Goal: Check status: Check status

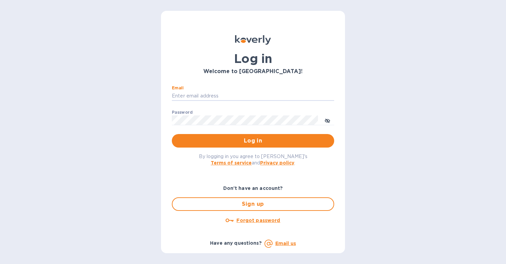
type input "[EMAIL_ADDRESS][DOMAIN_NAME]"
click at [253, 140] on button "Log in" at bounding box center [253, 141] width 162 height 14
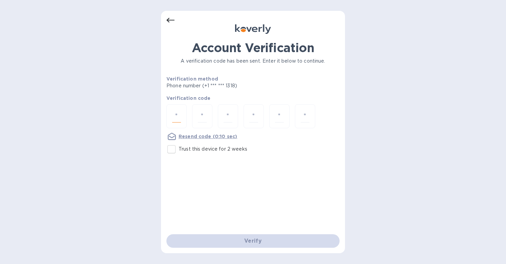
click at [174, 120] on input "number" at bounding box center [176, 116] width 9 height 13
type input "4"
type input "7"
type input "6"
type input "5"
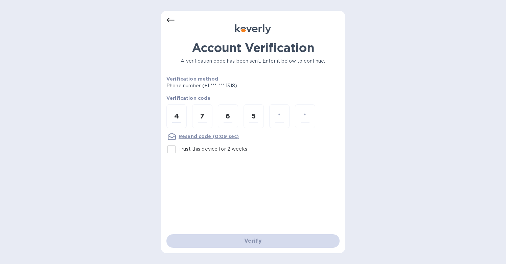
type input "1"
type input "3"
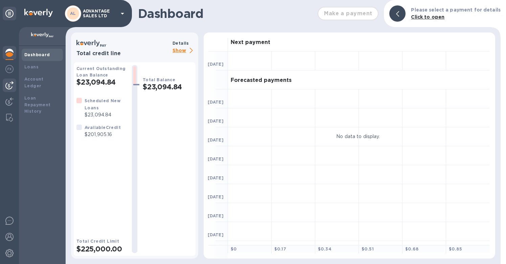
click at [8, 86] on img at bounding box center [9, 85] width 8 height 8
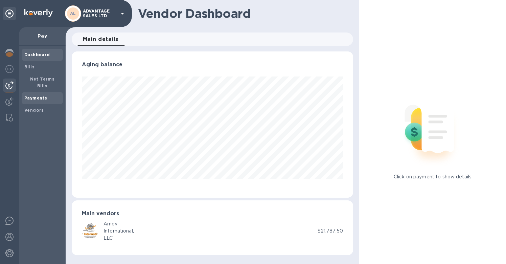
scroll to position [146, 281]
